Goal: Navigation & Orientation: Understand site structure

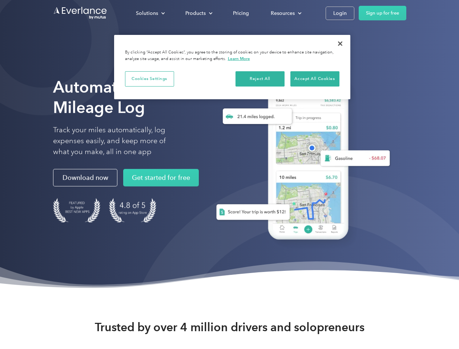
click at [150, 13] on div "Solutions" at bounding box center [147, 13] width 22 height 9
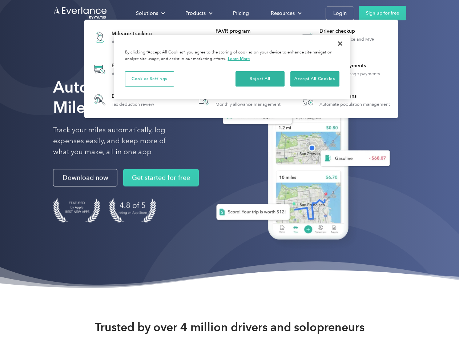
click at [198, 13] on div "Products" at bounding box center [195, 13] width 20 height 9
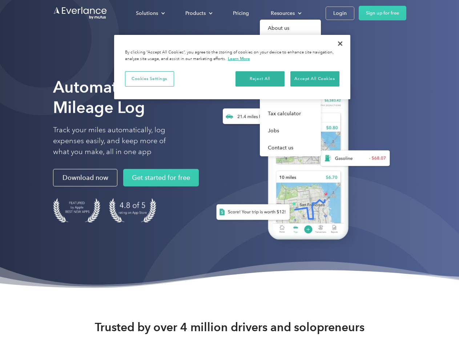
click at [285, 13] on div "Resources" at bounding box center [283, 13] width 24 height 9
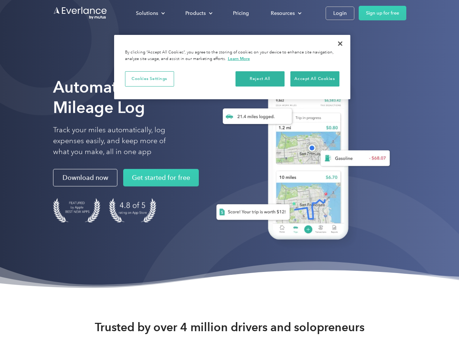
click at [149, 78] on button "Cookies Settings" at bounding box center [149, 78] width 49 height 15
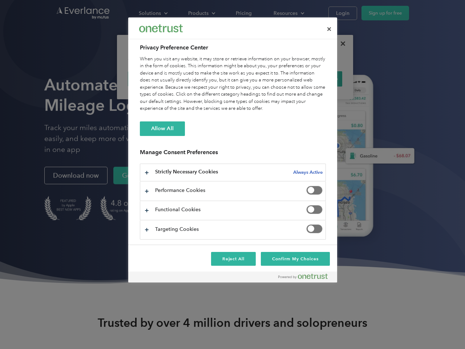
click at [260, 78] on div "When you visit any website, it may store or retrieve information on your browse…" at bounding box center [233, 84] width 186 height 57
click at [315, 78] on div "When you visit any website, it may store or retrieve information on your browse…" at bounding box center [233, 84] width 186 height 57
click at [340, 44] on div at bounding box center [232, 174] width 465 height 349
